Goal: Task Accomplishment & Management: Use online tool/utility

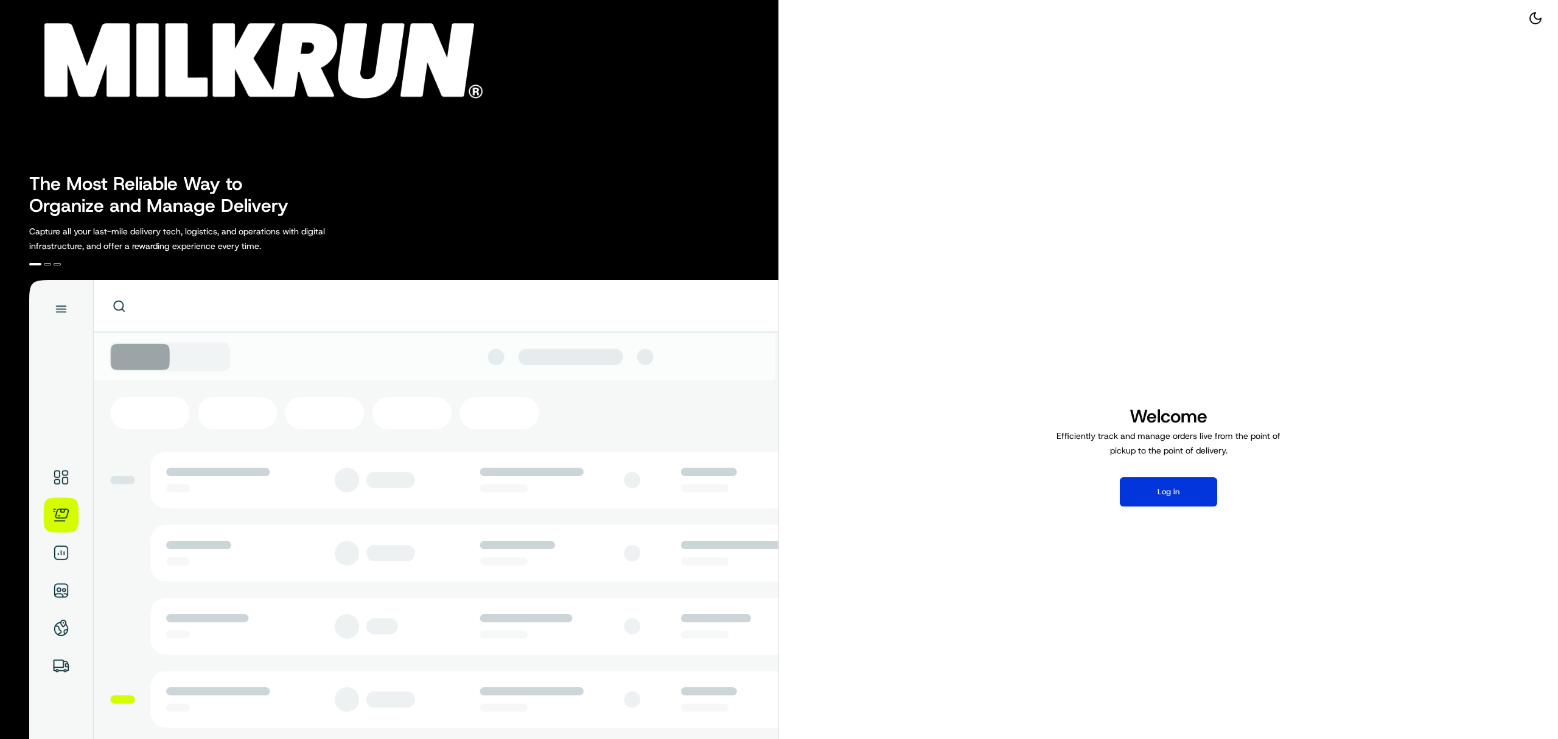
click at [1180, 495] on button "Log in" at bounding box center [1168, 491] width 97 height 29
